Goal: Navigation & Orientation: Find specific page/section

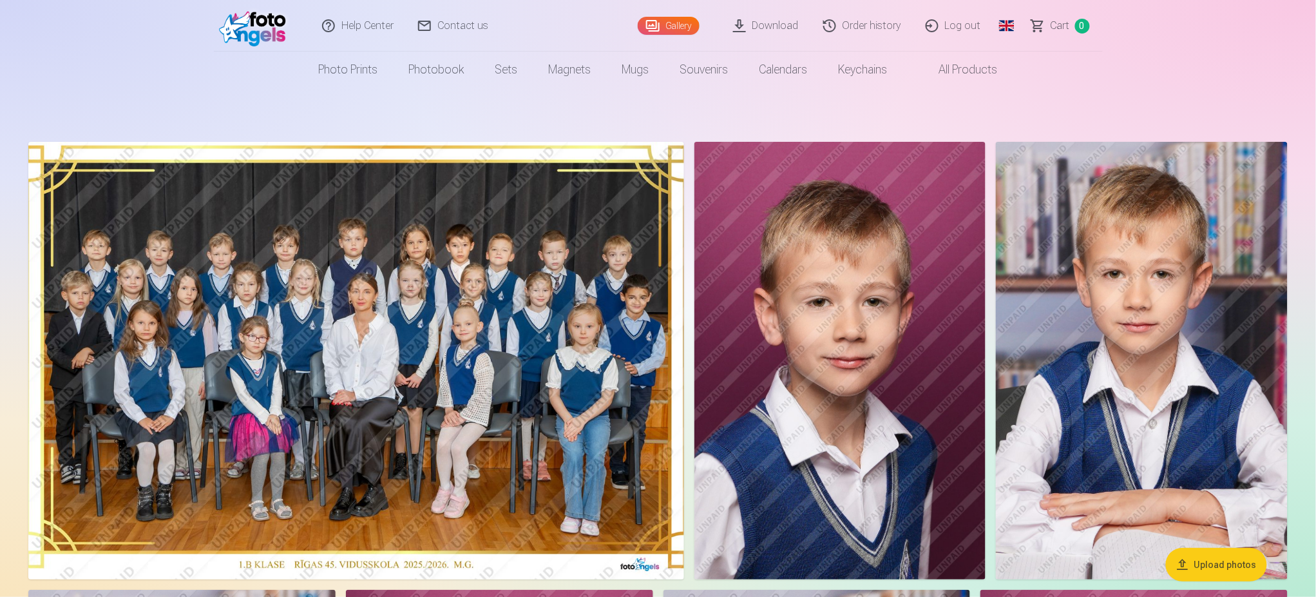
click at [505, 277] on img at bounding box center [356, 360] width 656 height 437
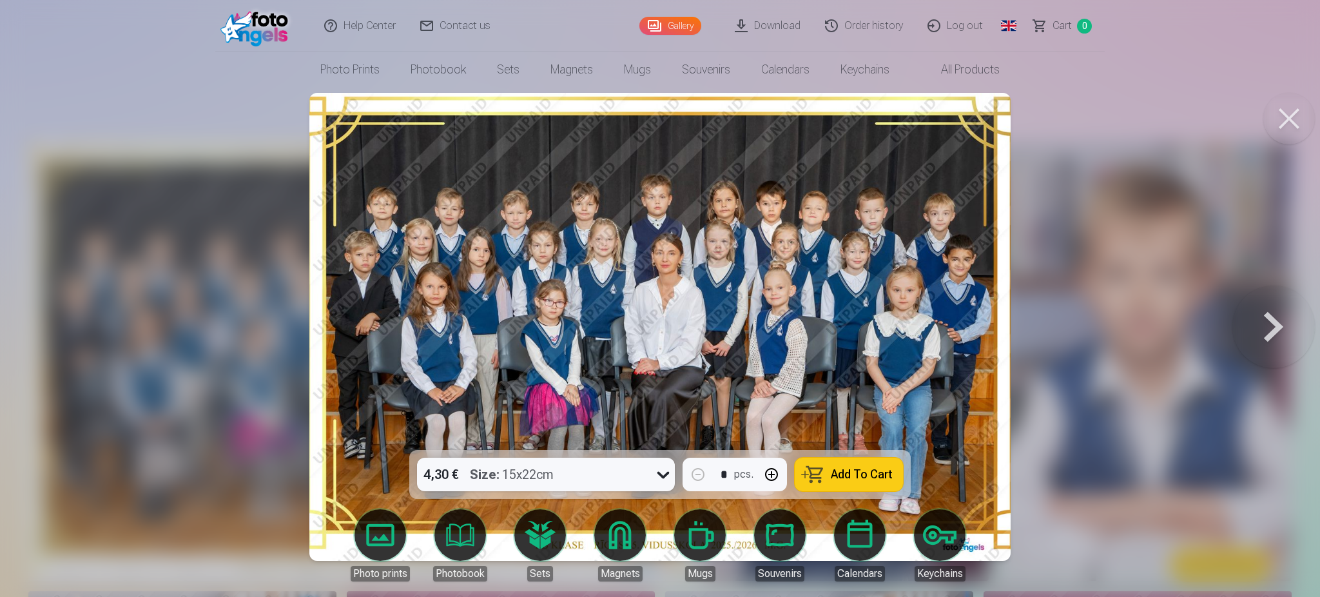
click at [658, 472] on icon at bounding box center [663, 474] width 21 height 21
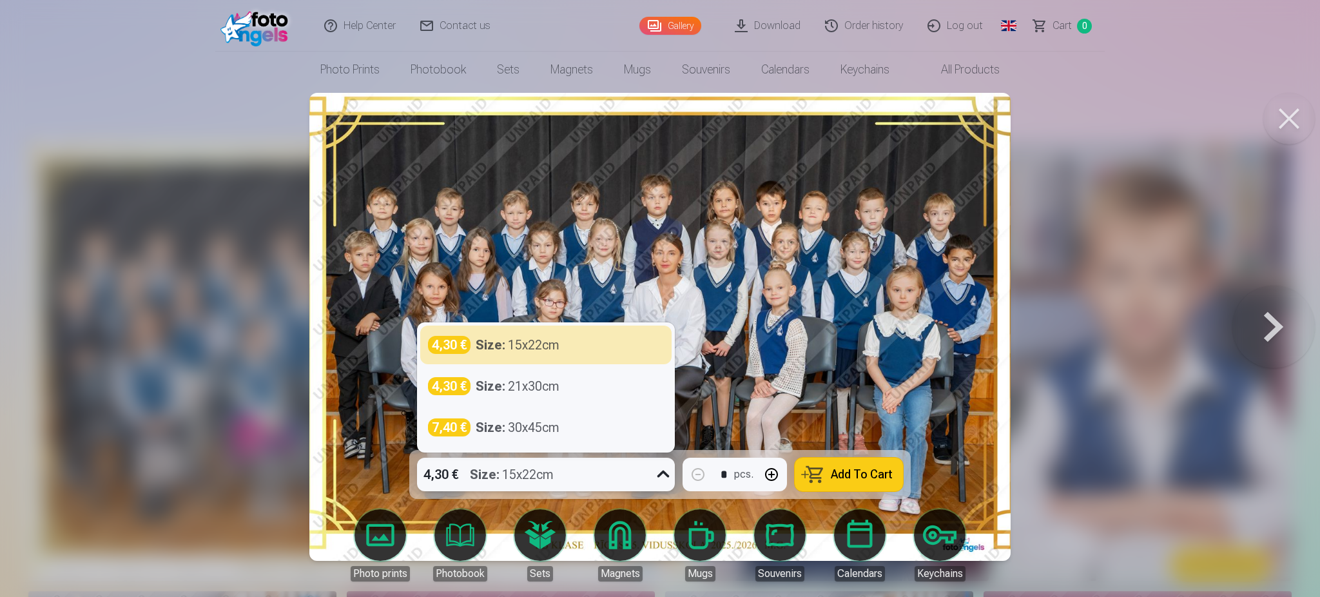
click at [658, 472] on icon at bounding box center [663, 474] width 21 height 21
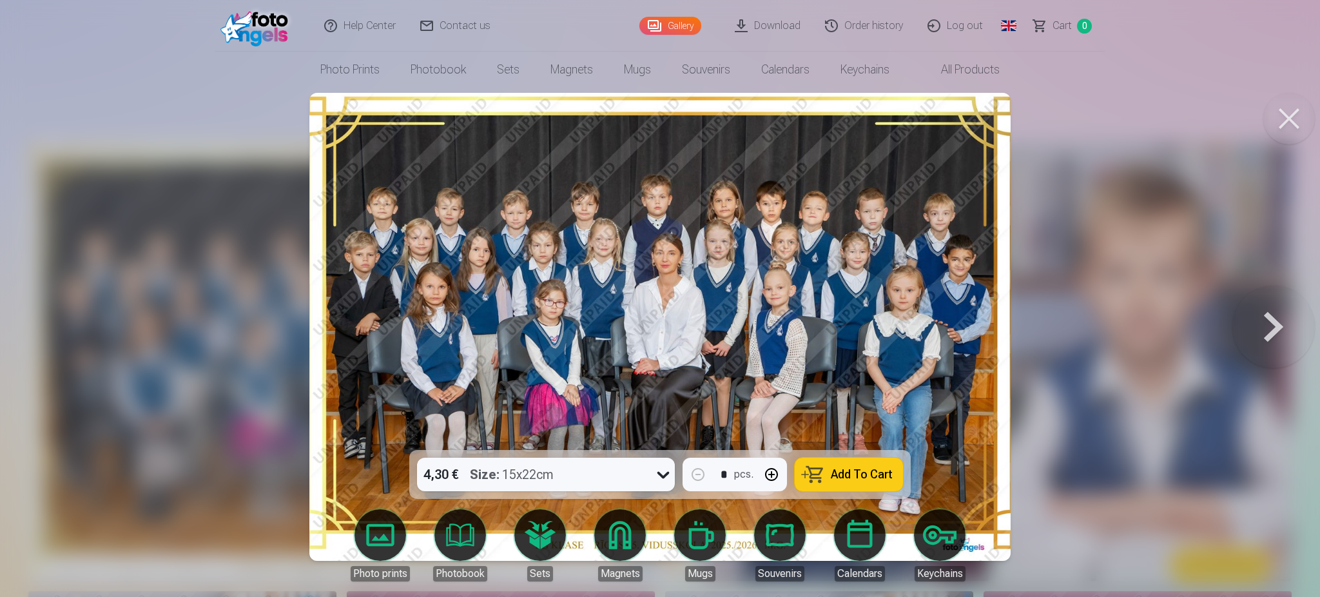
click at [1285, 120] on button at bounding box center [1289, 119] width 52 height 52
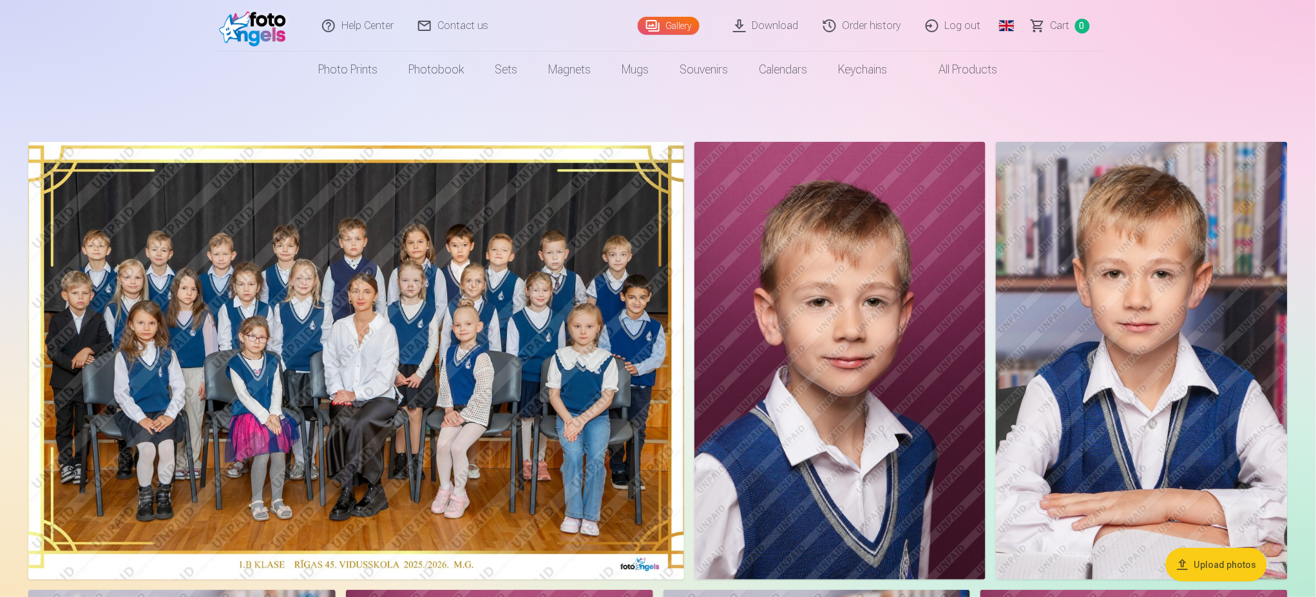
click at [964, 20] on link "Log out" at bounding box center [954, 26] width 80 height 52
